Goal: Navigation & Orientation: Find specific page/section

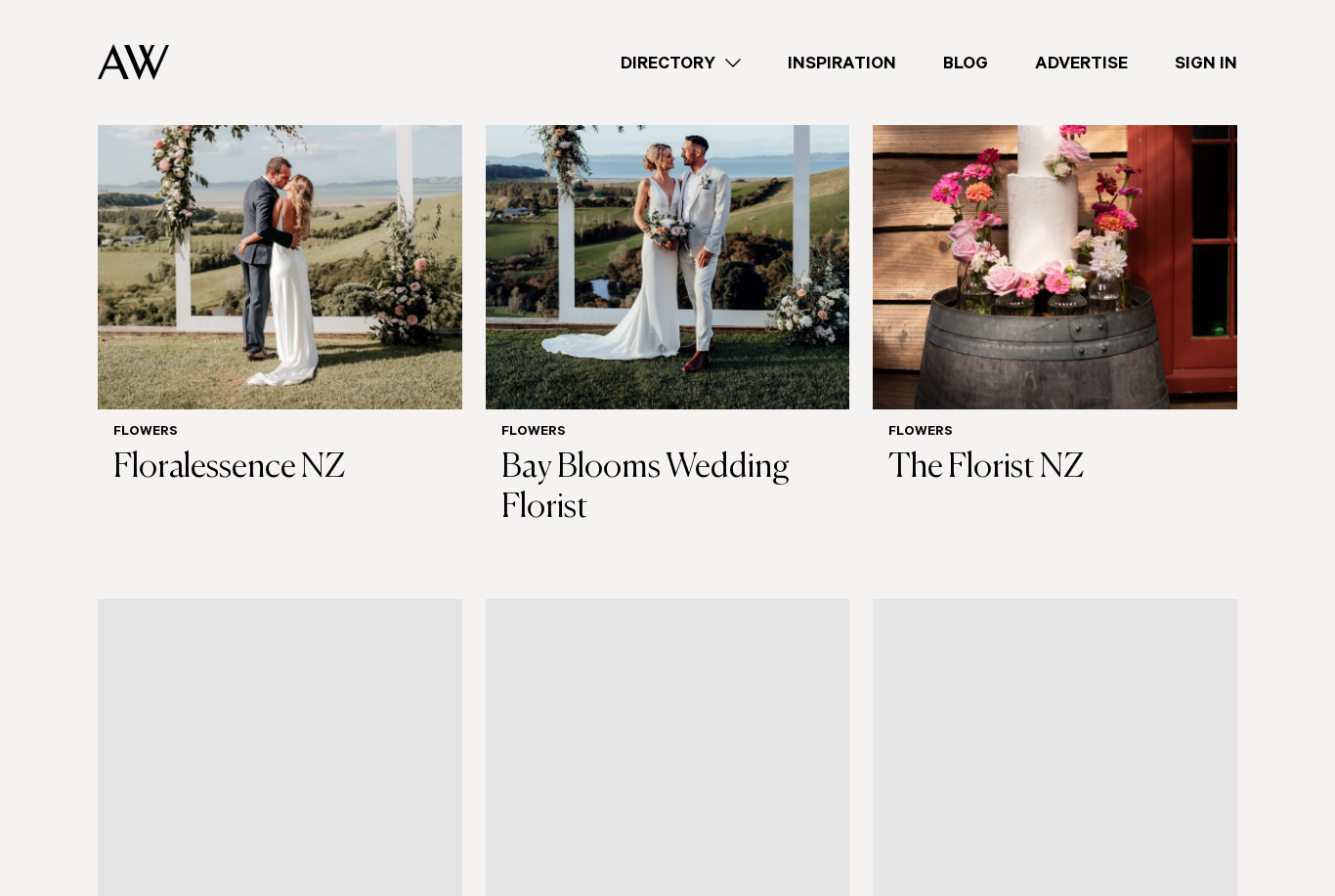
scroll to position [799, 0]
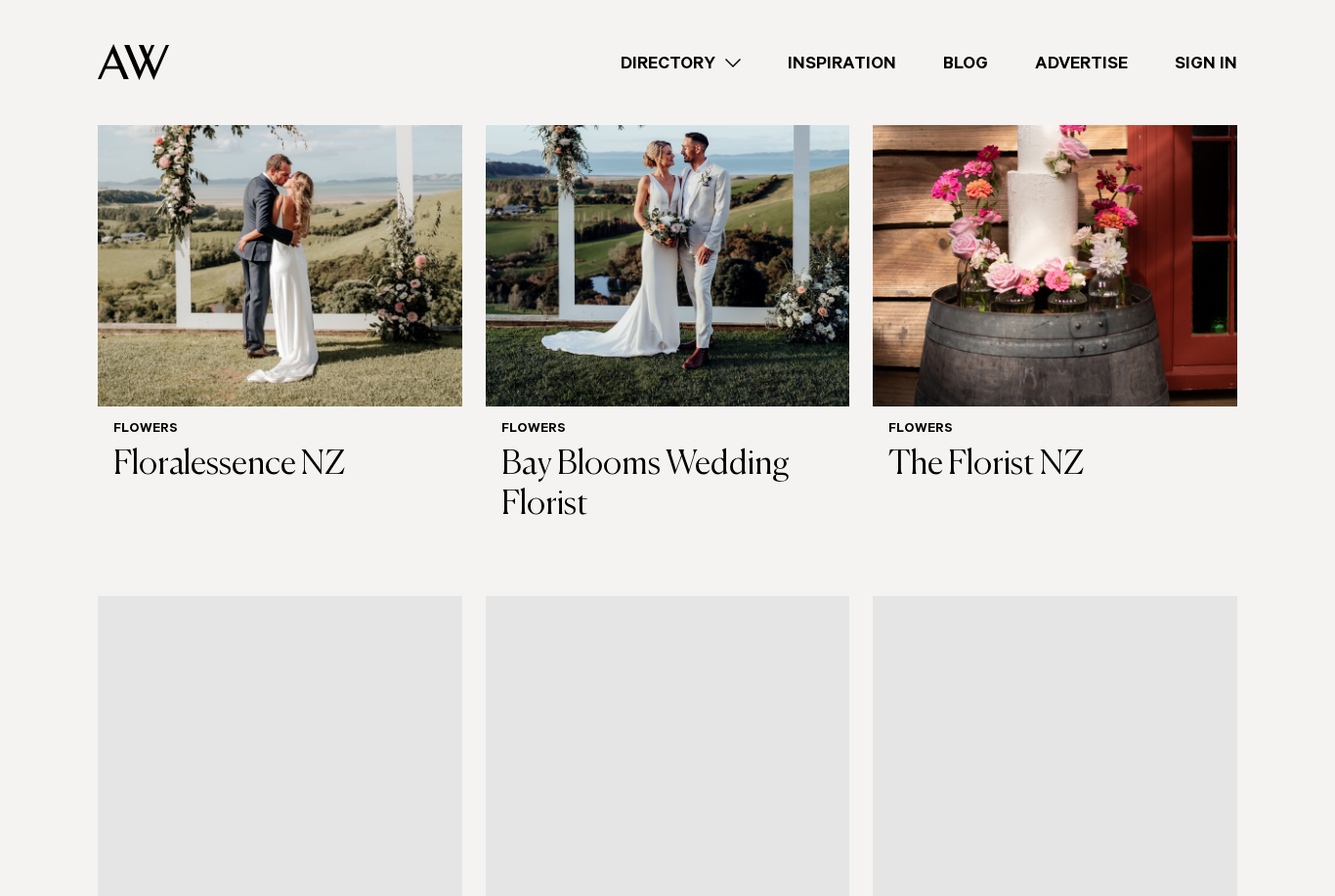
click at [722, 71] on link "Directory" at bounding box center [680, 63] width 167 height 26
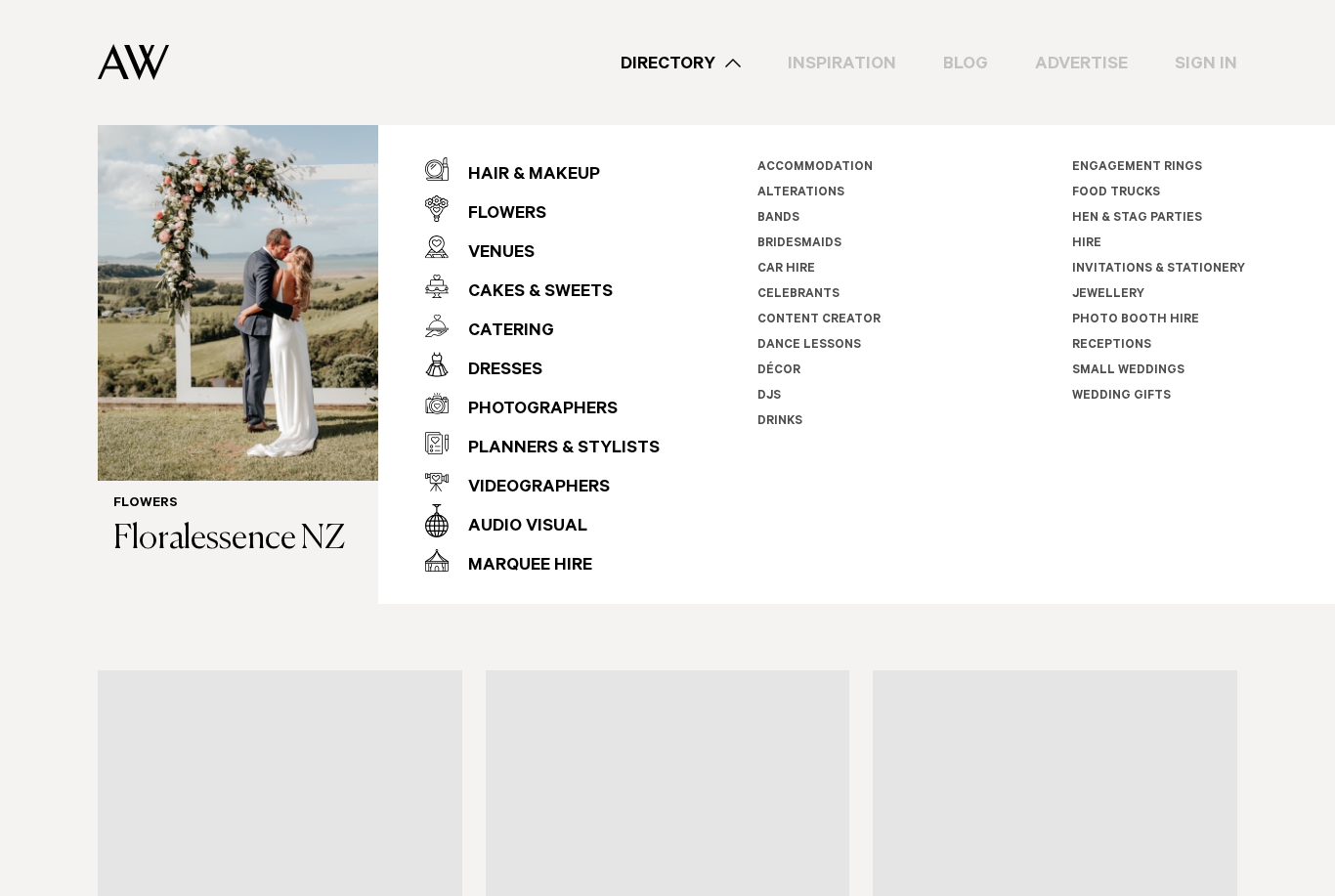
scroll to position [725, 0]
click at [592, 281] on div "Cakes & Sweets" at bounding box center [530, 293] width 164 height 39
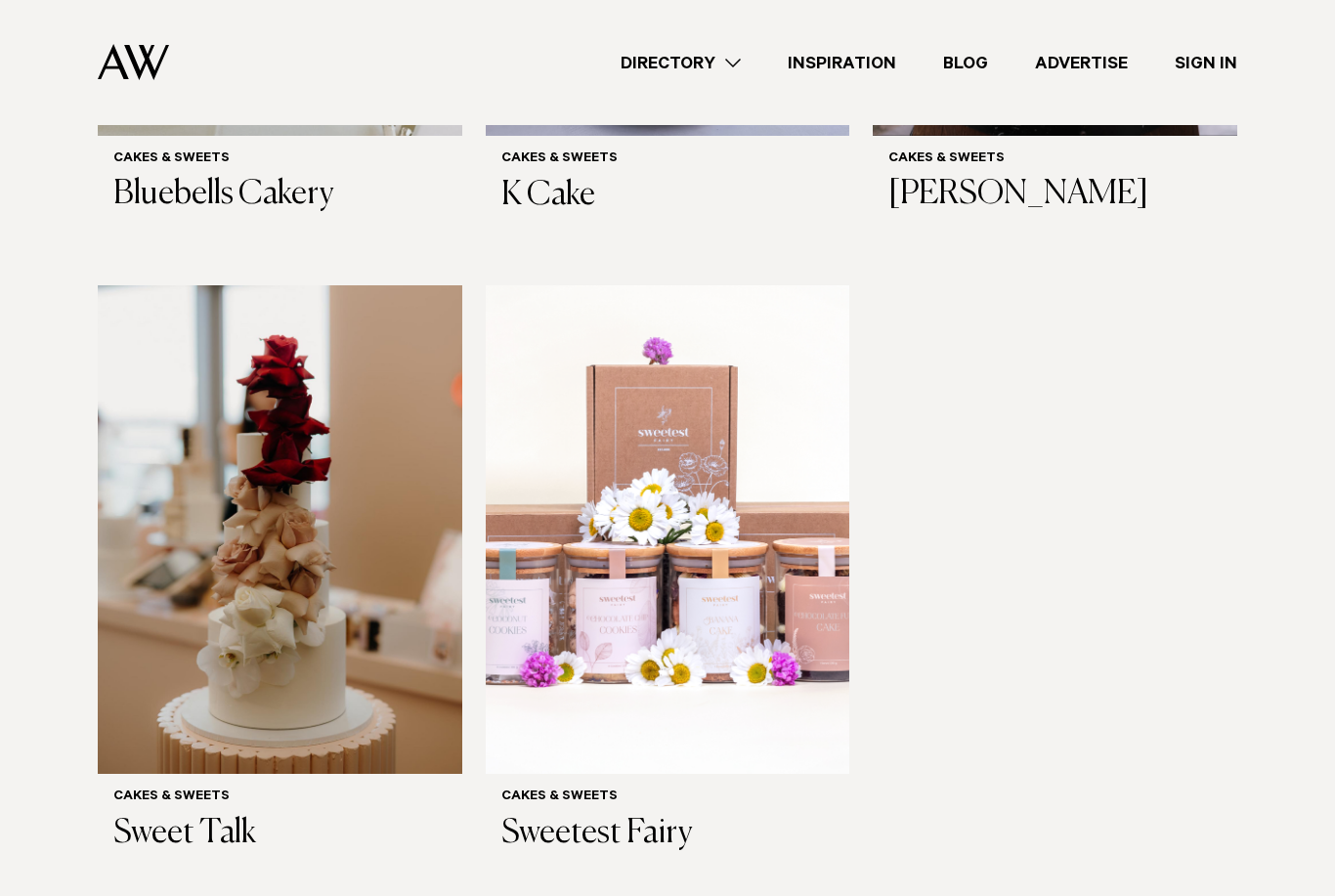
scroll to position [1179, 0]
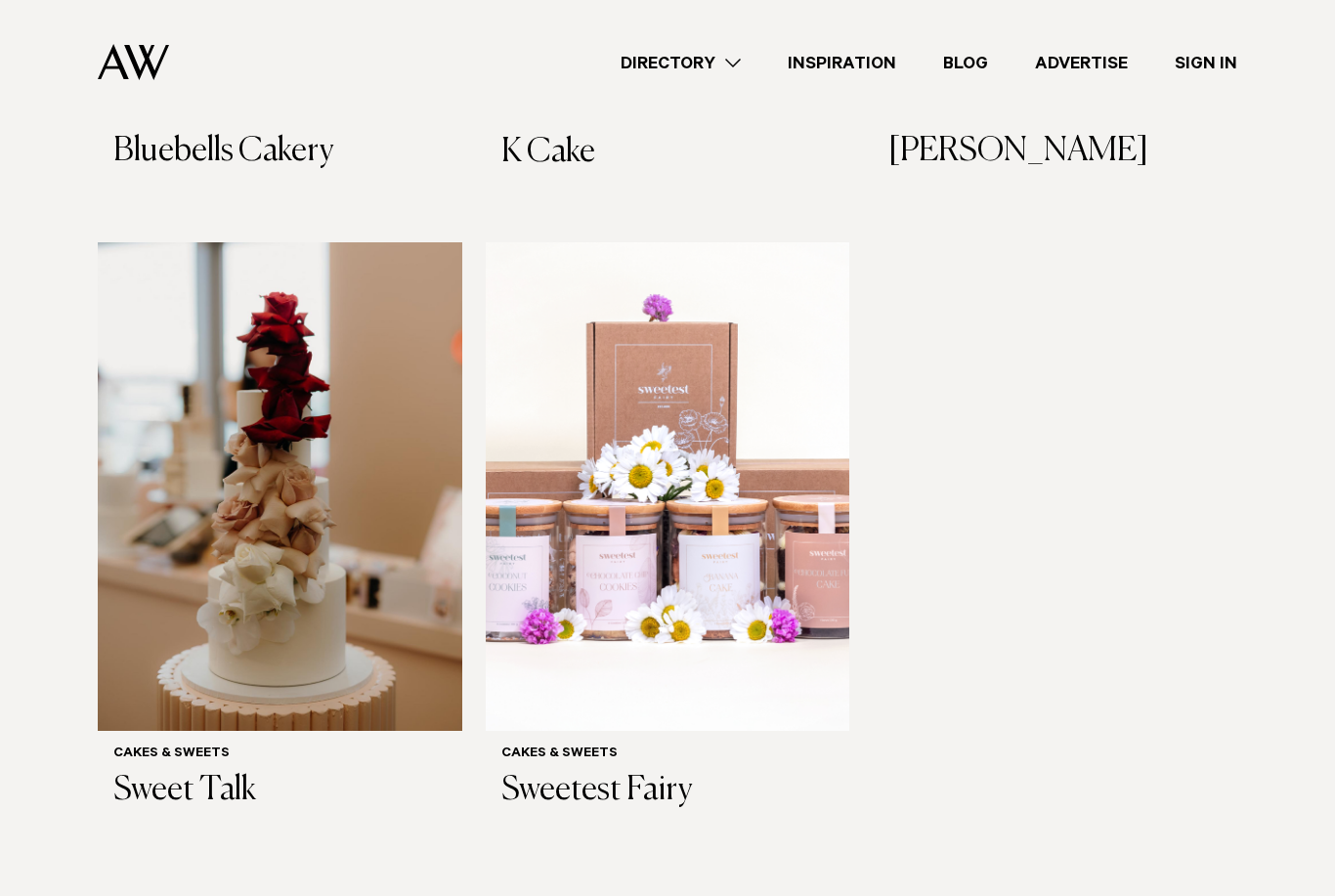
click at [415, 607] on img at bounding box center [280, 488] width 364 height 489
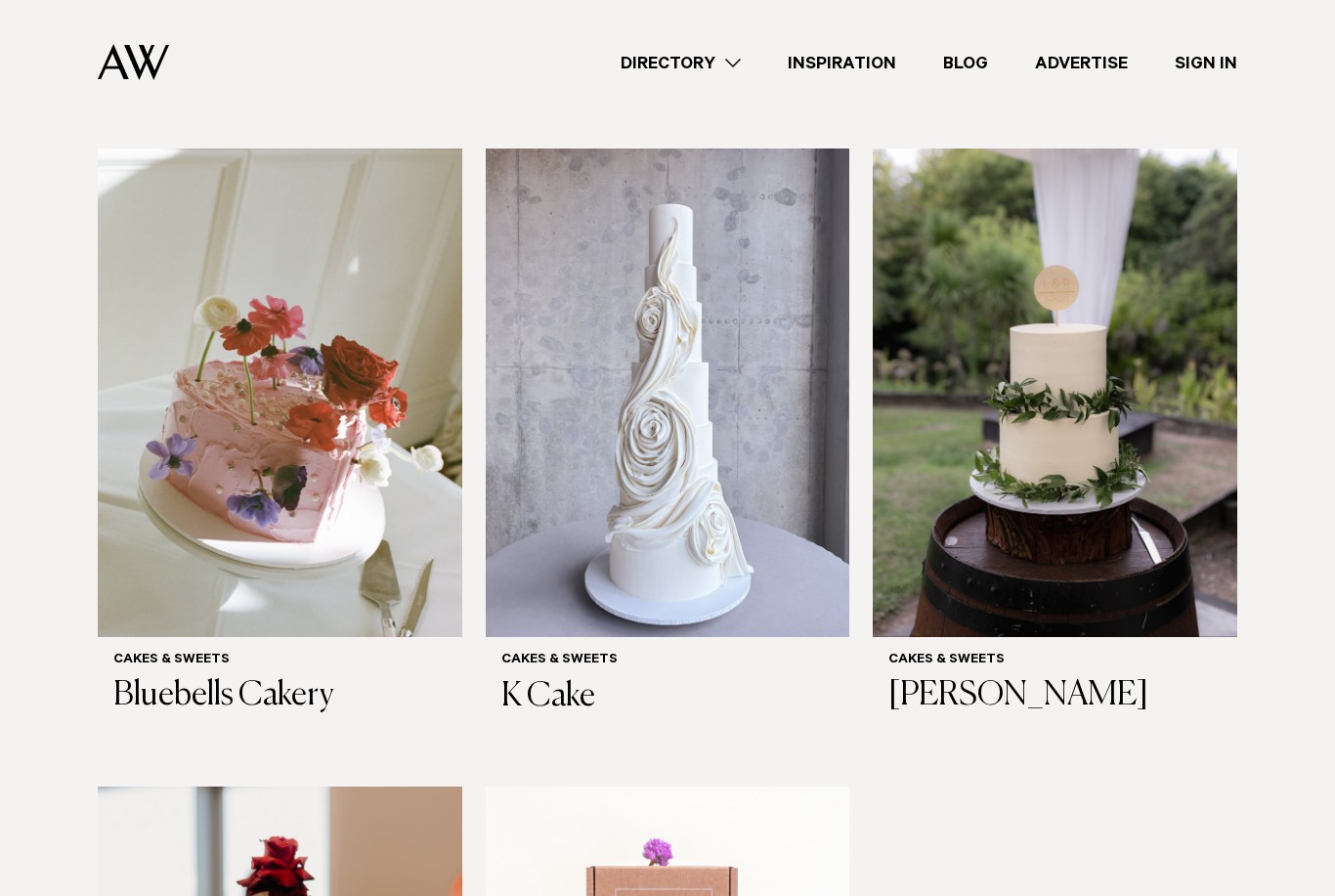
scroll to position [613, 0]
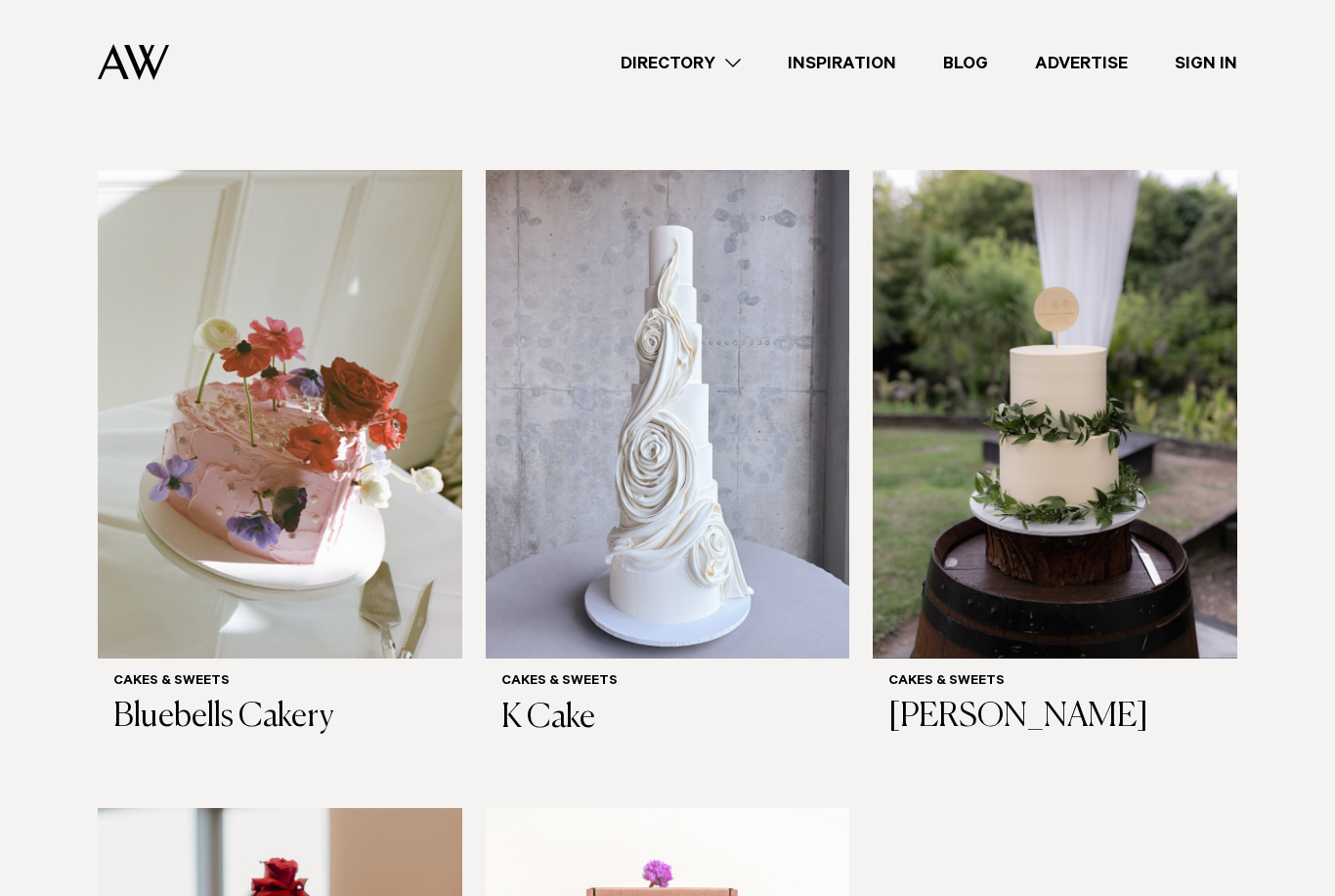
click at [406, 526] on img at bounding box center [280, 414] width 364 height 489
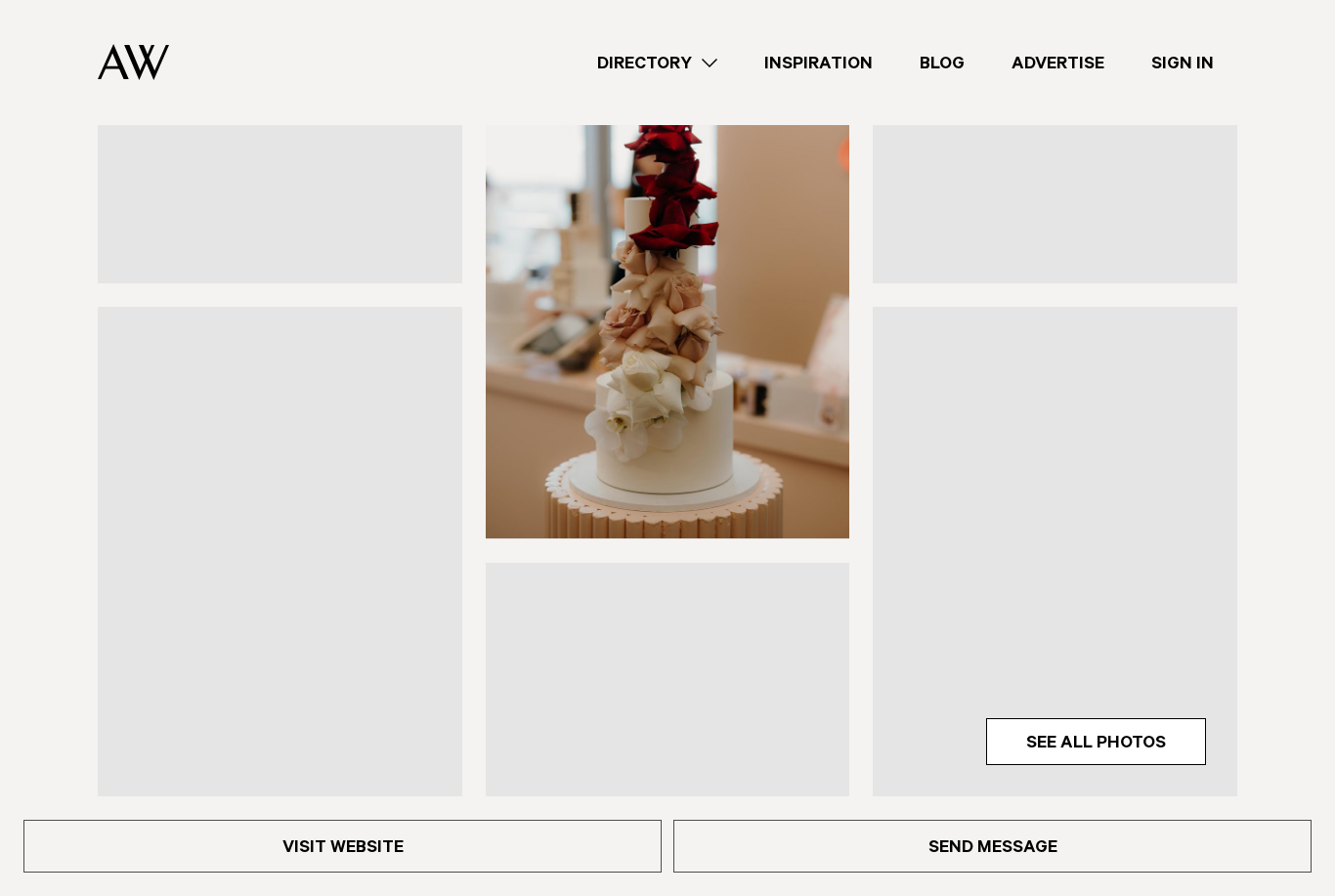
scroll to position [295, 0]
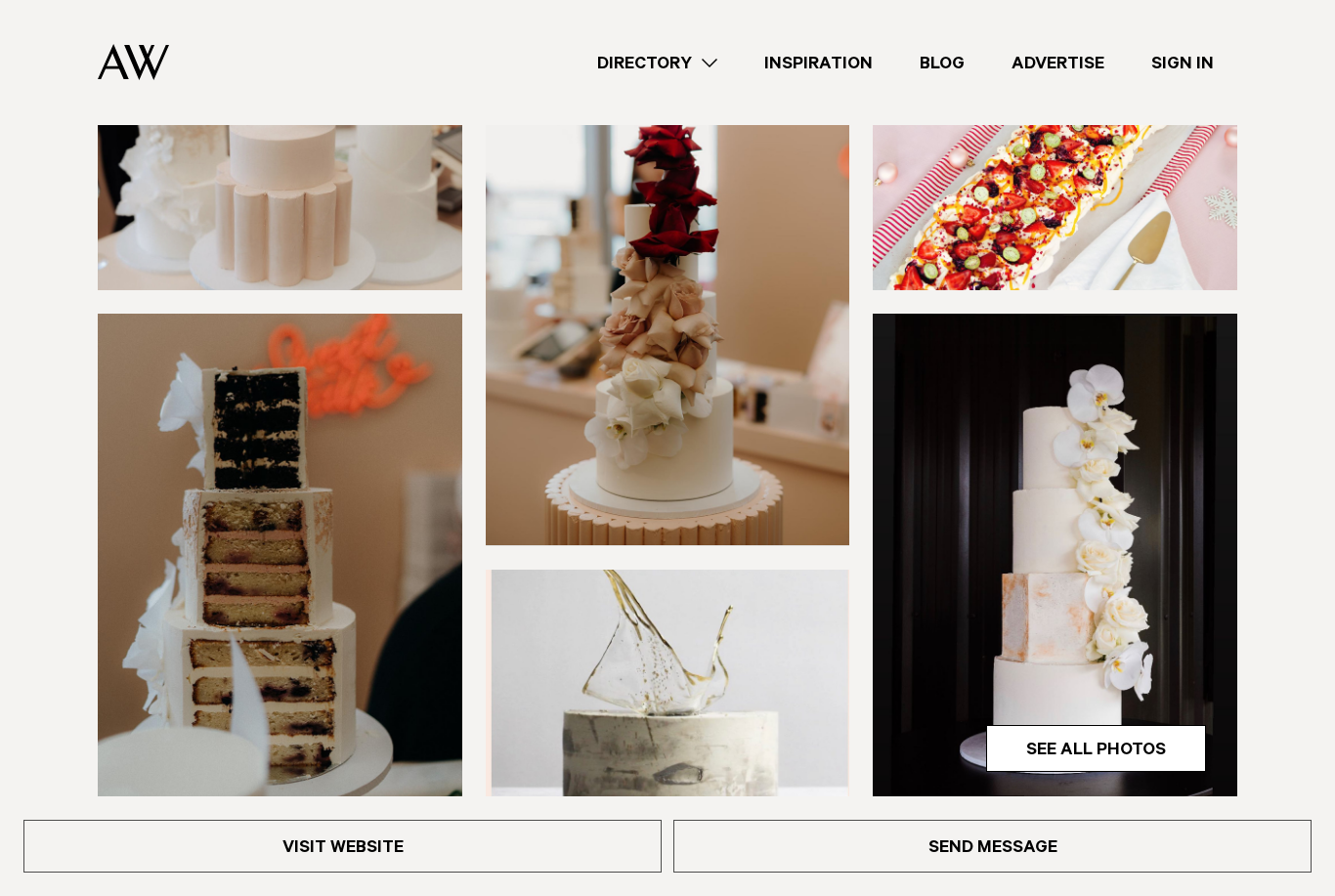
click at [534, 872] on link "Visit Website" at bounding box center [343, 846] width 638 height 53
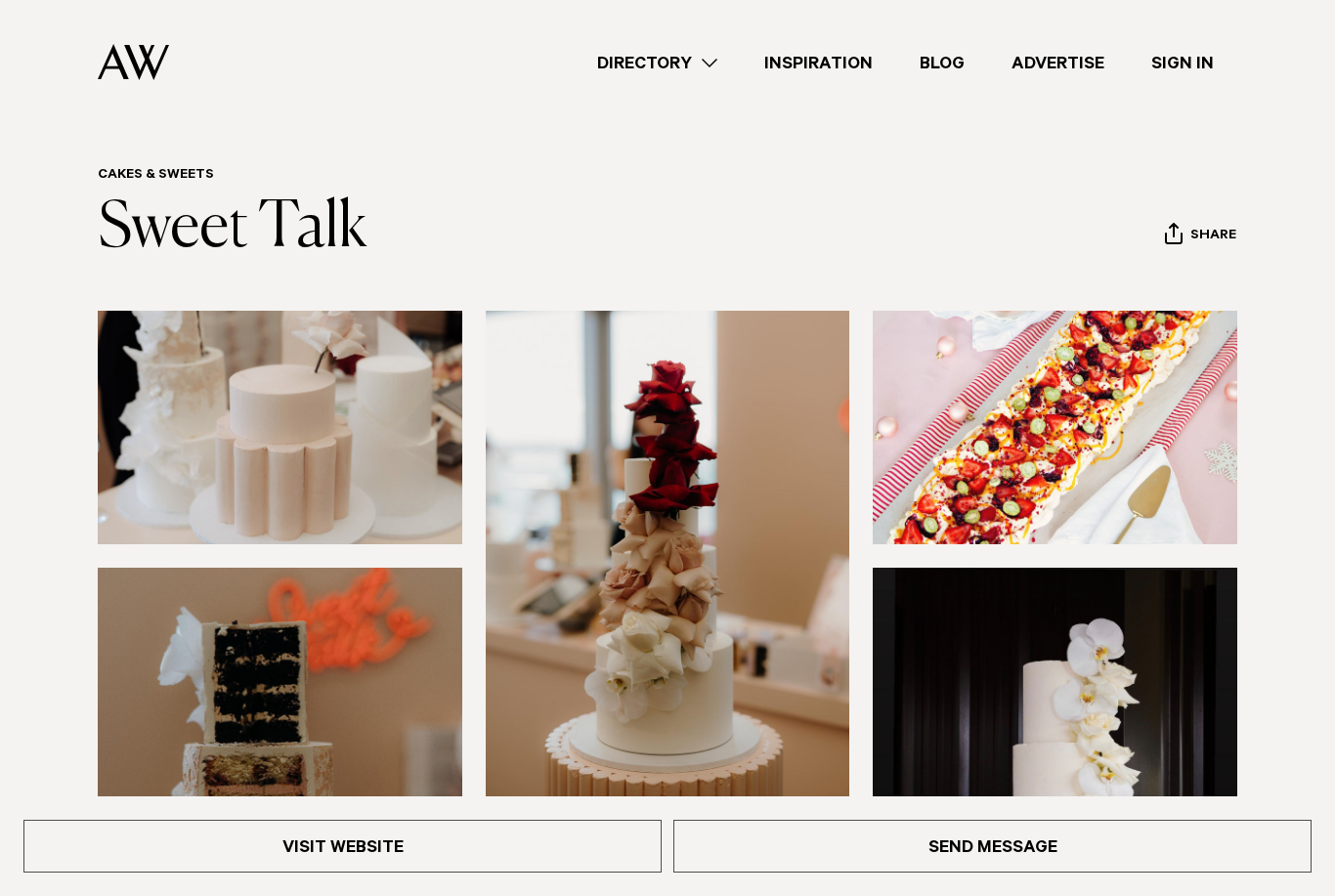
scroll to position [0, 0]
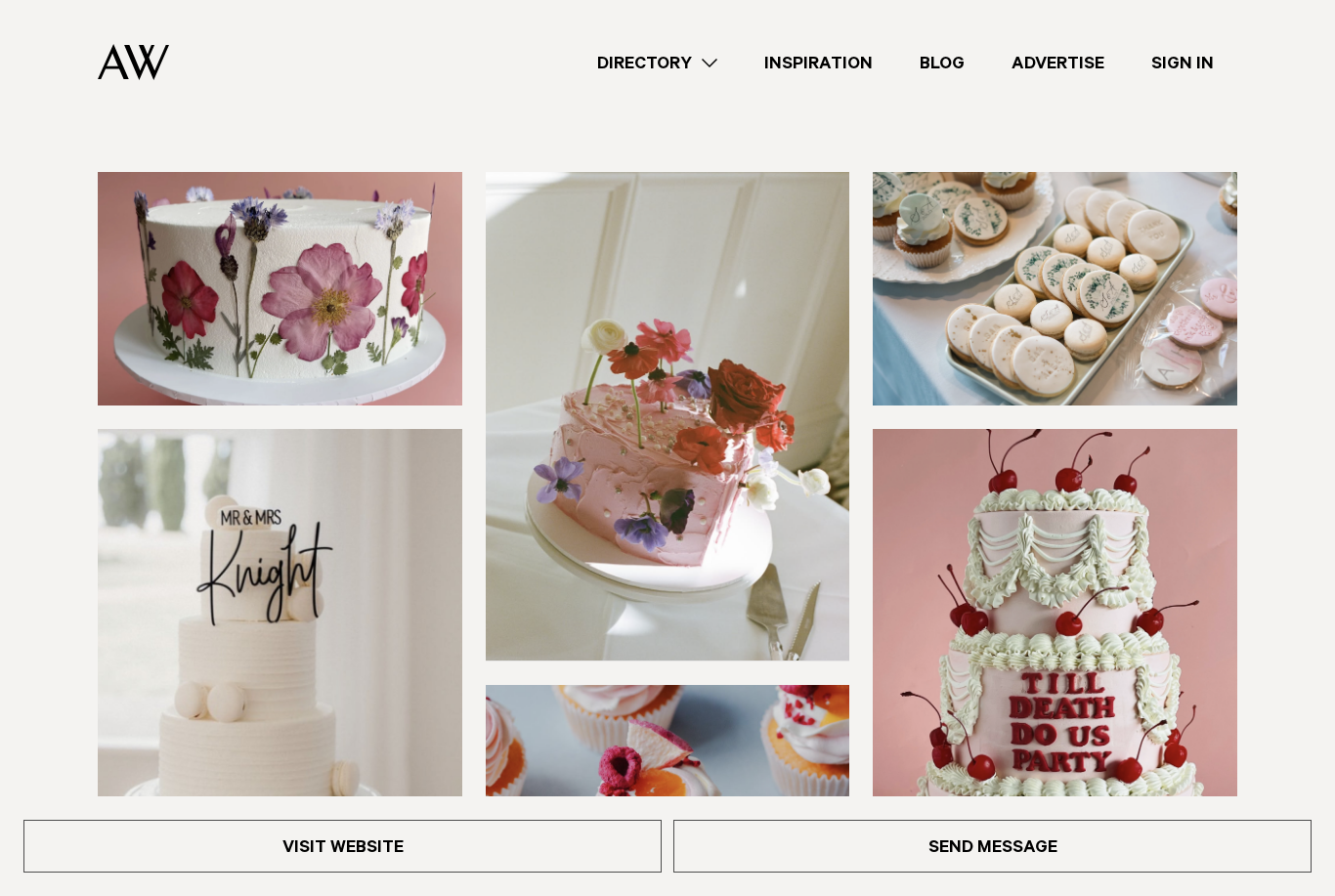
scroll to position [179, 0]
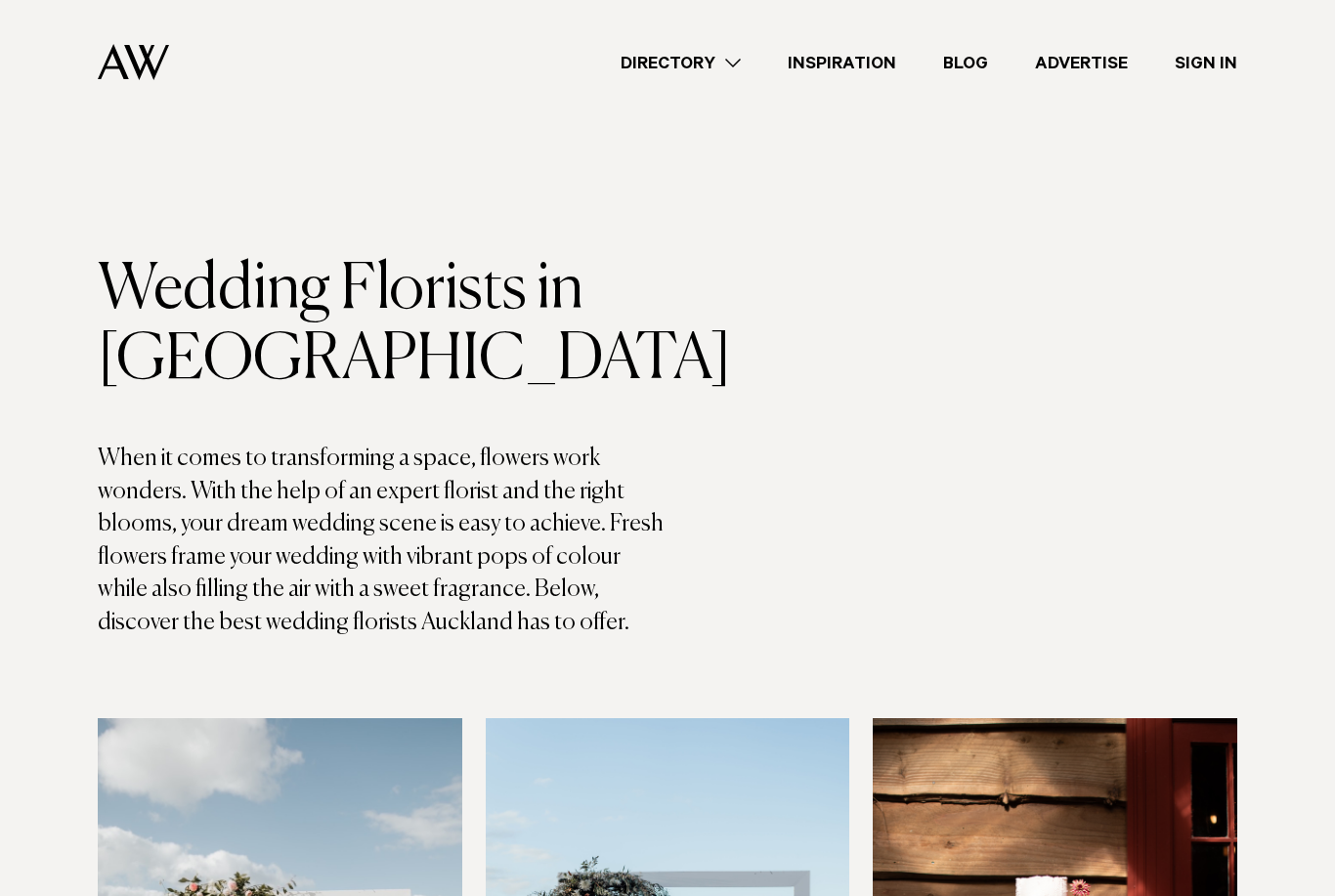
scroll to position [787, 0]
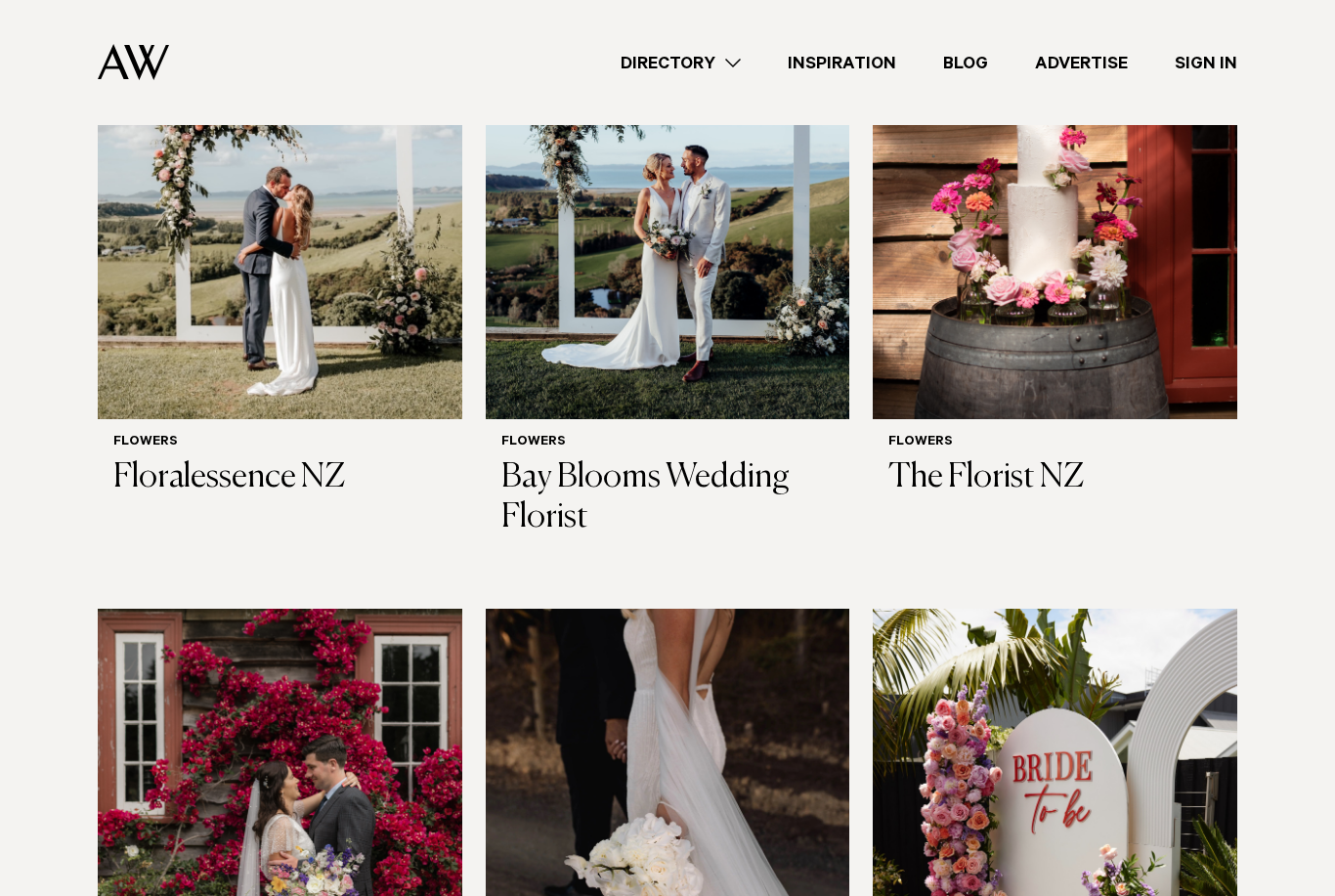
click at [715, 65] on link "Directory" at bounding box center [680, 63] width 167 height 26
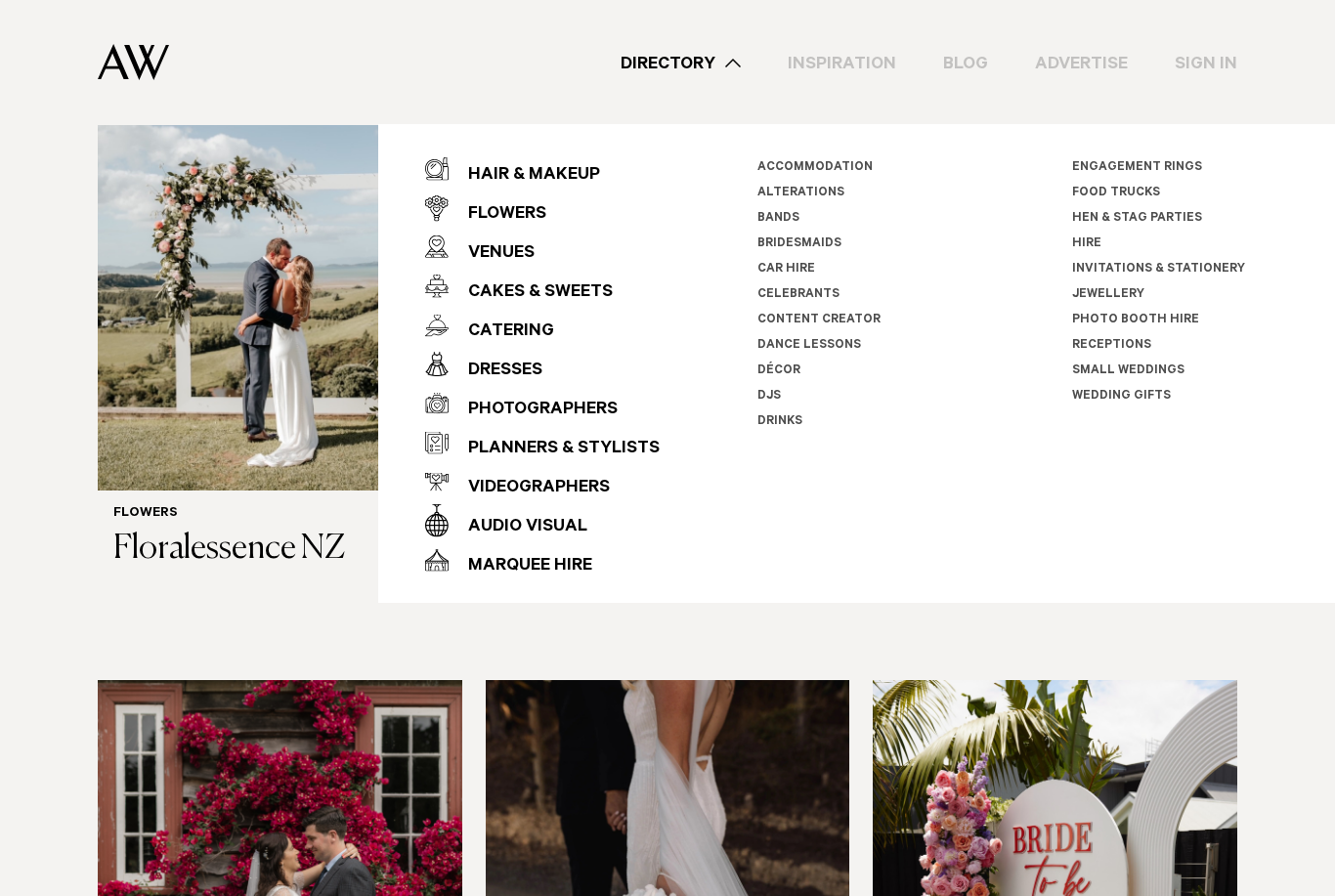
scroll to position [712, 0]
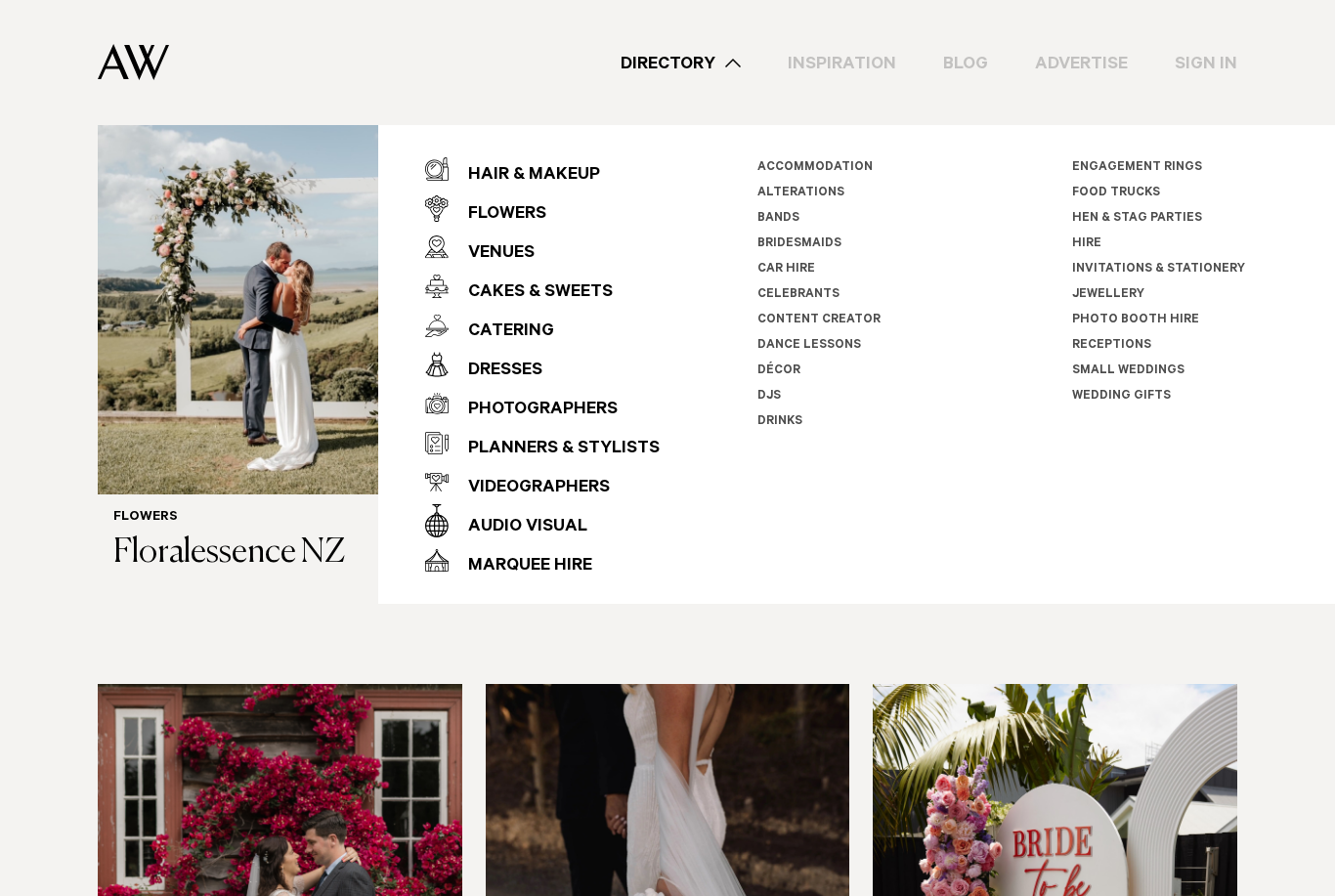
click at [519, 379] on div "Dresses" at bounding box center [496, 371] width 94 height 39
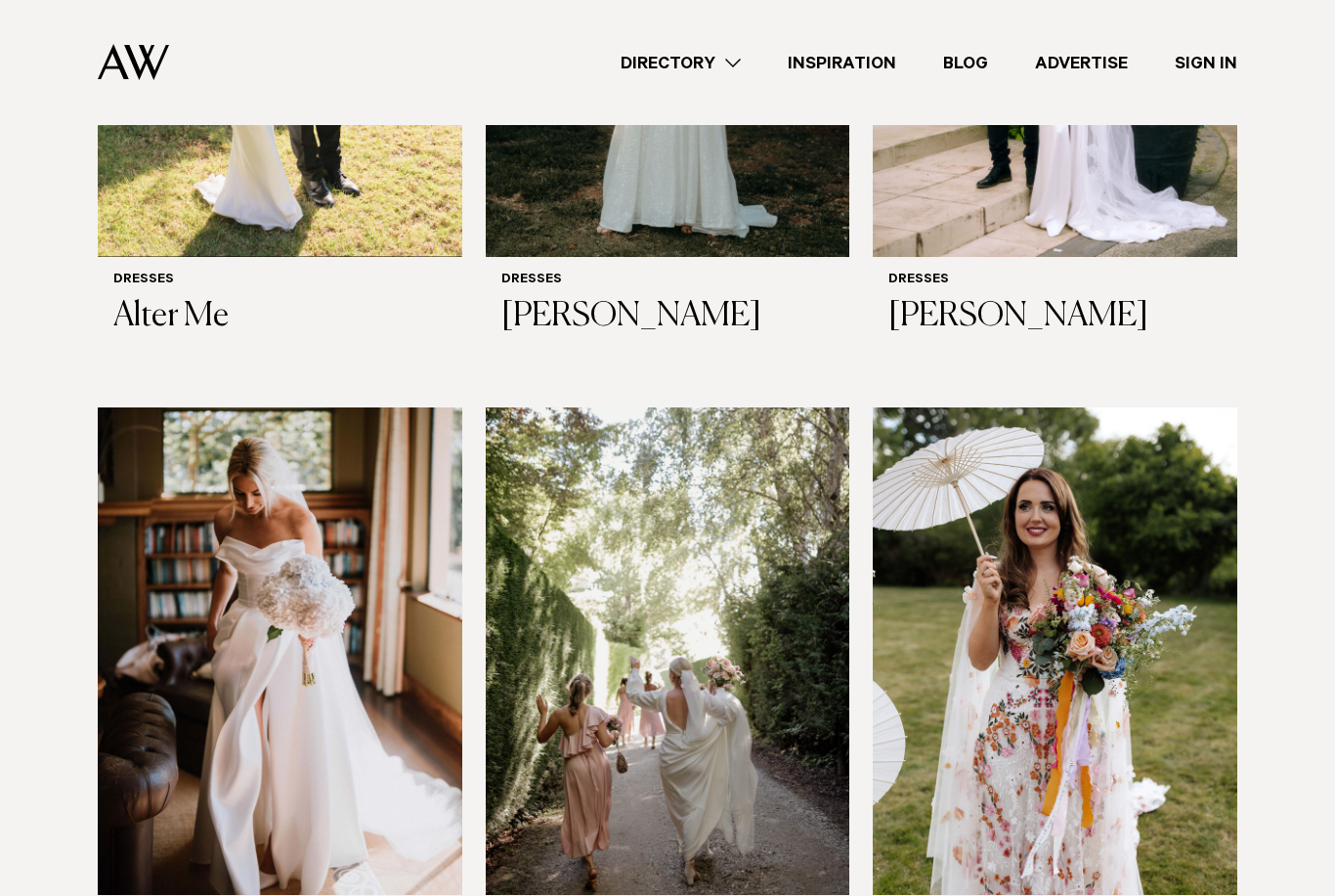
scroll to position [916, 0]
click at [723, 45] on div "Directory Hair & Makeup Flowers Venues Cakes & Sweets" at bounding box center [711, 62] width 1052 height 125
click at [742, 50] on link "Directory" at bounding box center [680, 63] width 167 height 26
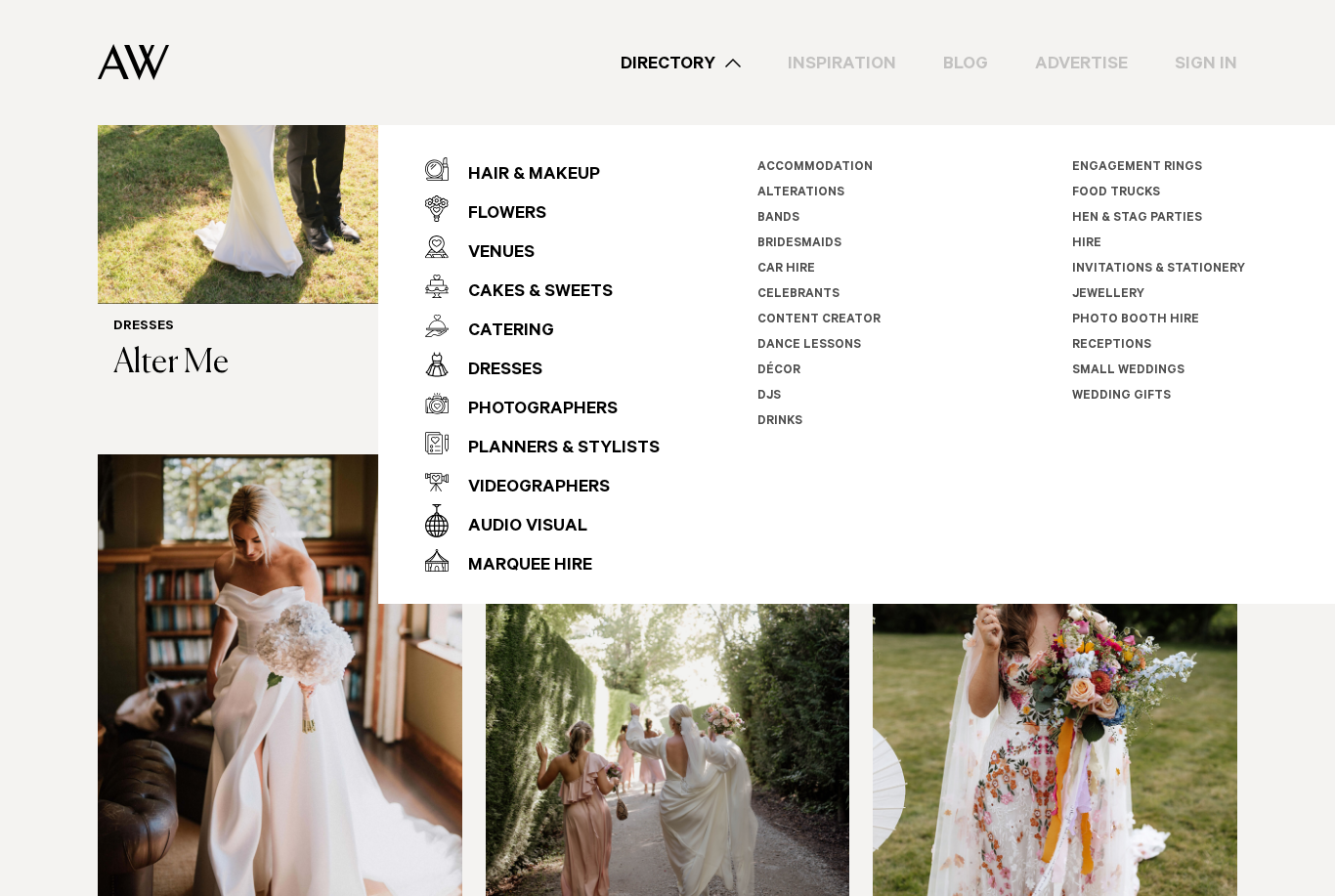
scroll to position [841, 0]
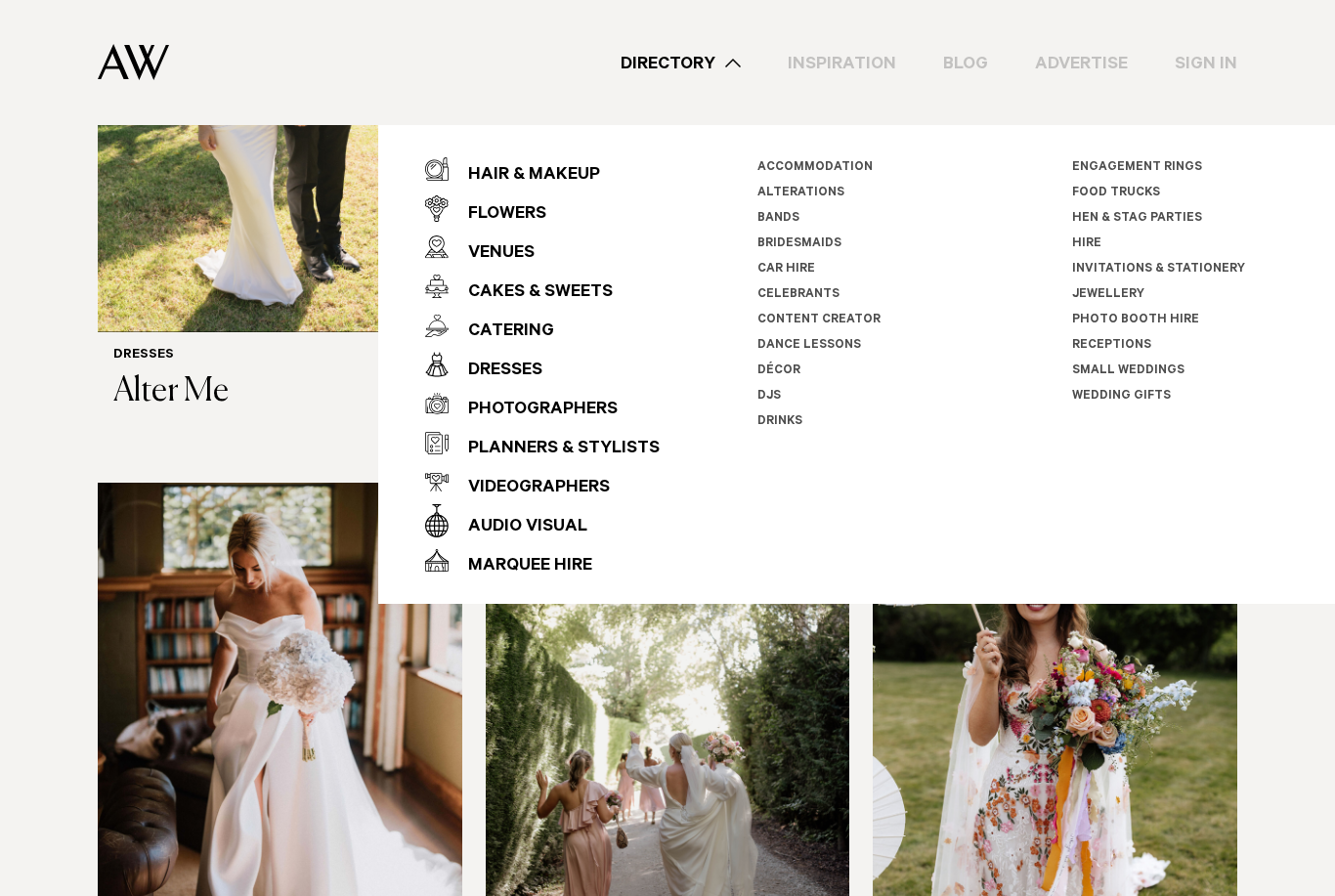
click at [750, 52] on link "Directory" at bounding box center [680, 63] width 167 height 26
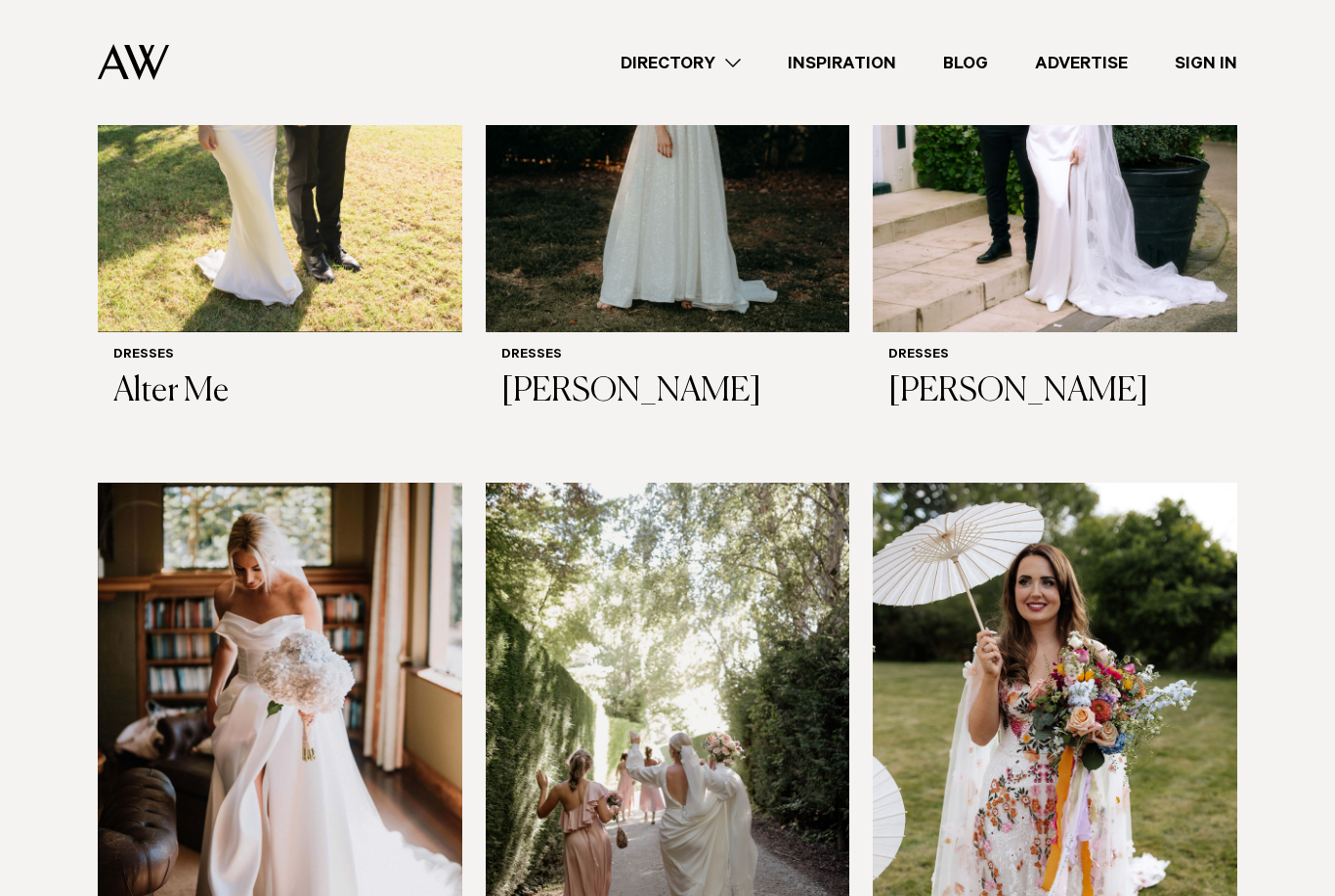
click at [732, 63] on link "Directory" at bounding box center [680, 63] width 167 height 26
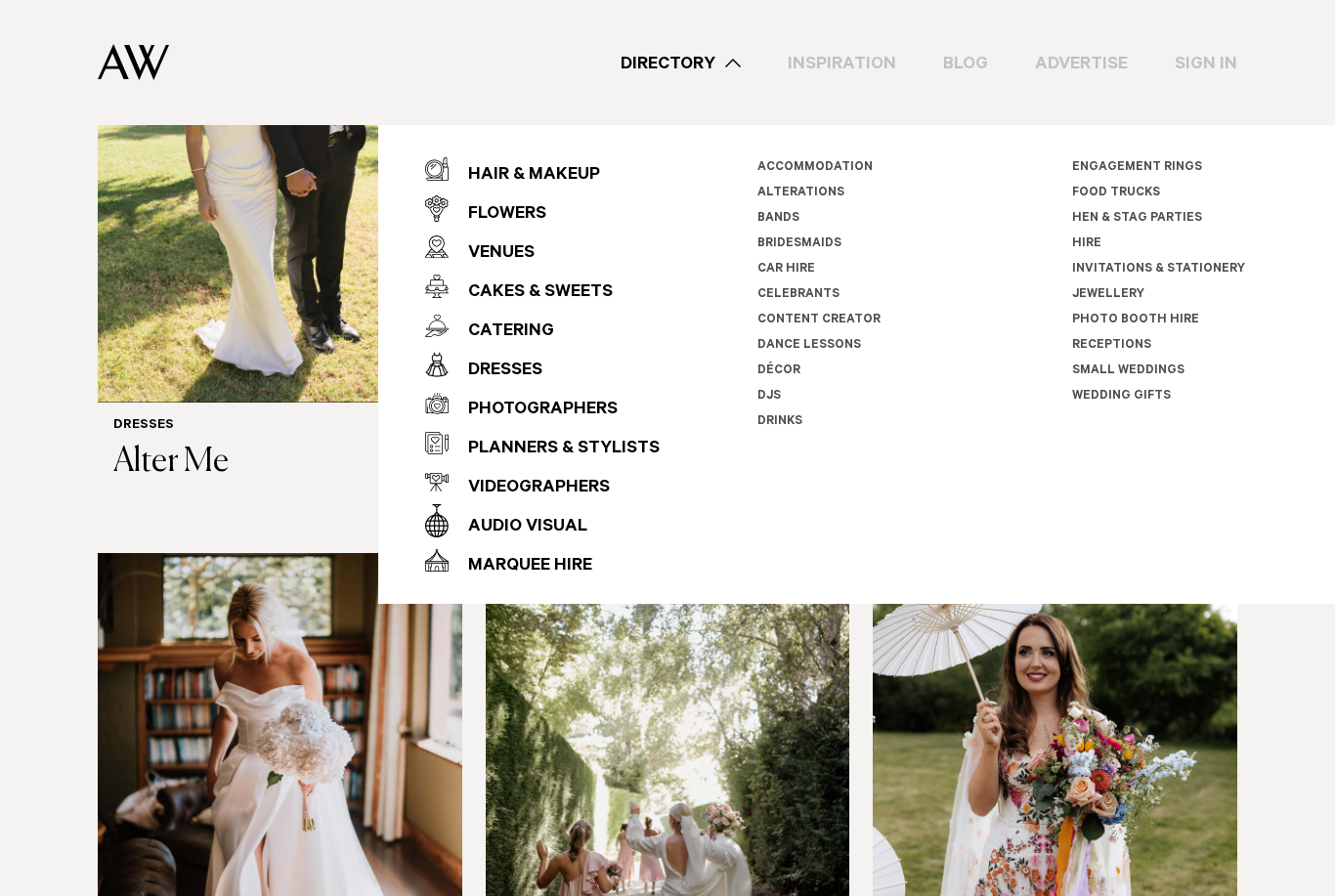
scroll to position [765, 0]
